Goal: Navigation & Orientation: Go to known website

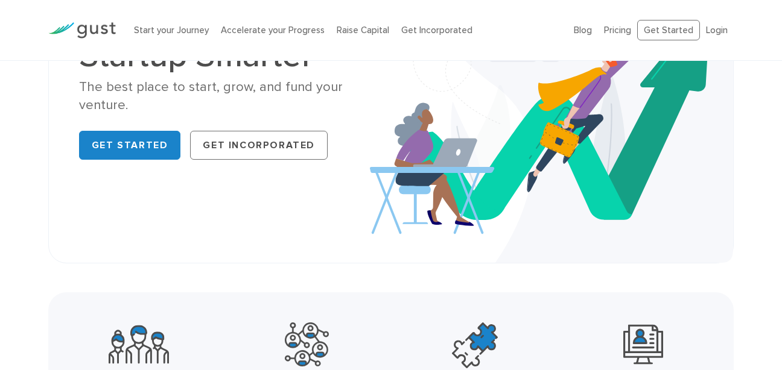
scroll to position [302, 0]
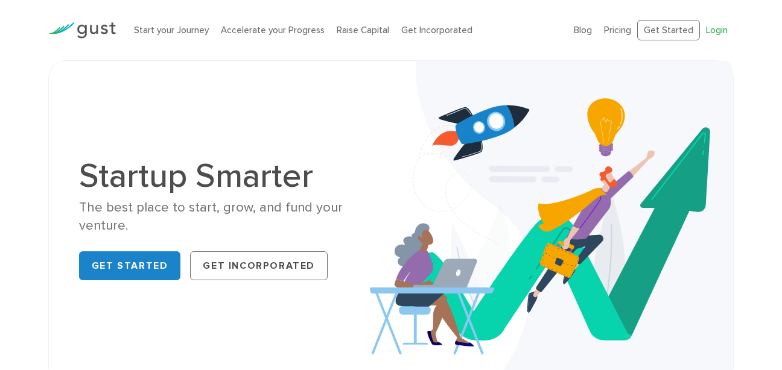
click at [716, 25] on link "Login" at bounding box center [717, 30] width 22 height 11
click at [711, 28] on link "Login" at bounding box center [717, 30] width 22 height 11
